Goal: Information Seeking & Learning: Learn about a topic

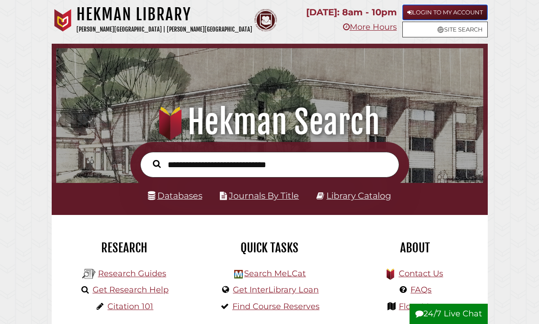
click at [319, 13] on link "Login to My Account" at bounding box center [445, 12] width 85 height 16
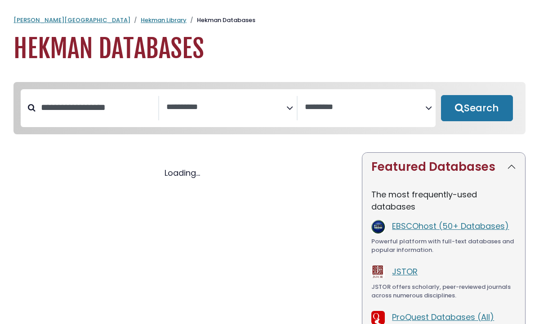
select select "Database Subject Filter"
select select "Database Vendors Filter"
select select "Database Subject Filter"
select select "Database Vendors Filter"
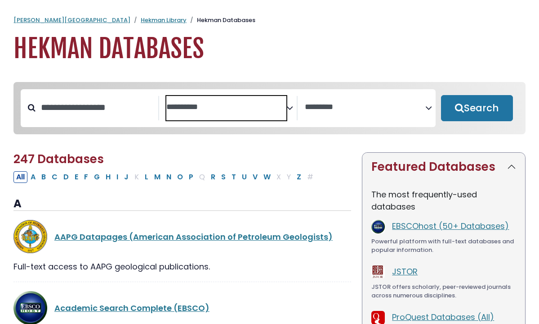
click at [238, 118] on span "Search filters" at bounding box center [226, 108] width 120 height 24
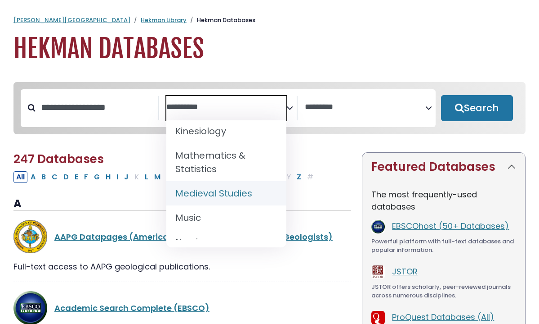
scroll to position [709, 0]
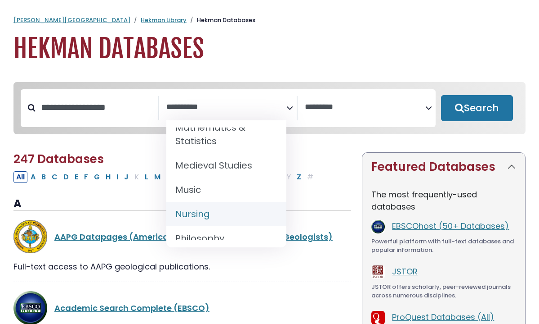
select select "*****"
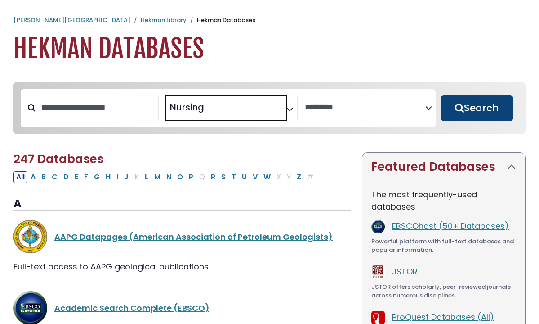
click at [466, 108] on button "Search" at bounding box center [477, 108] width 72 height 26
select select "Database Vendors Filter"
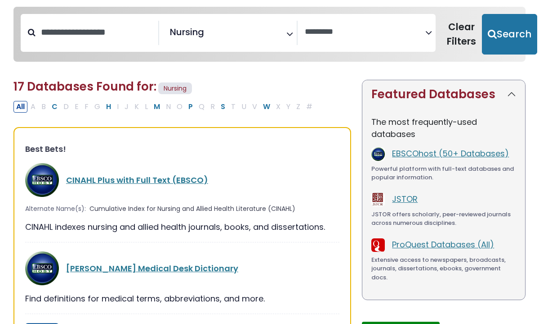
scroll to position [99, 0]
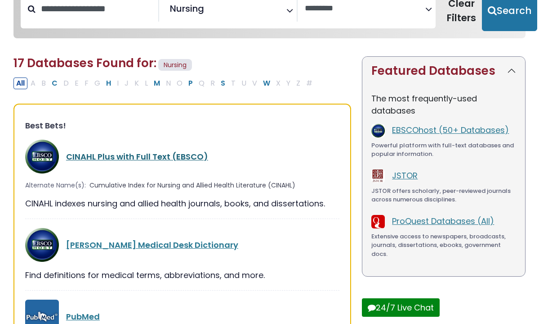
click at [158, 159] on link "CINAHL Plus with Full Text (EBSCO)" at bounding box center [137, 156] width 142 height 11
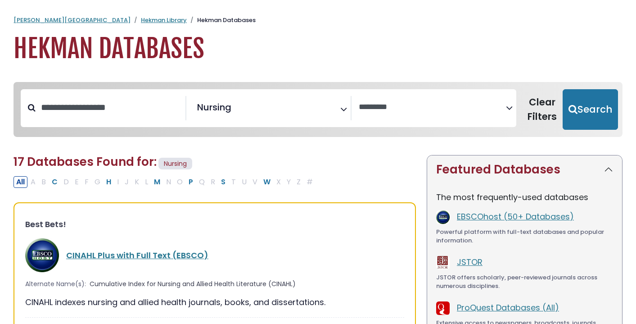
select select "Database Vendors Filter"
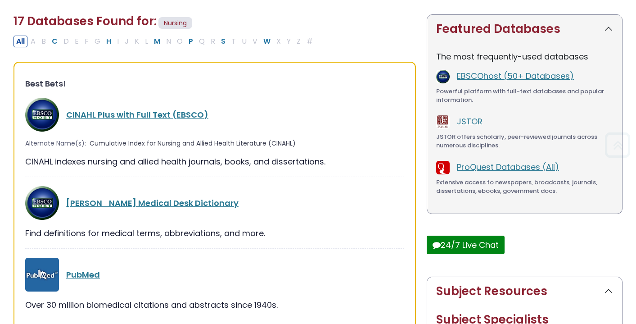
scroll to position [160, 0]
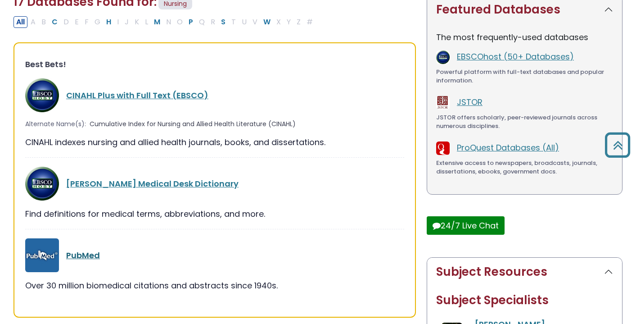
click at [92, 255] on link "PubMed" at bounding box center [83, 254] width 34 height 11
